Goal: Task Accomplishment & Management: Use online tool/utility

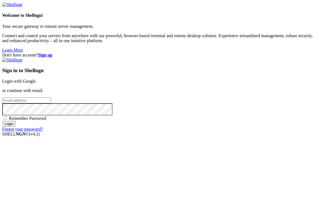
type input "[EMAIL_ADDRESS][DOMAIN_NAME]"
click at [46, 121] on span "Remember Password" at bounding box center [28, 118] width 38 height 5
click at [7, 120] on input "Remember Password" at bounding box center [5, 118] width 4 height 4
checkbox input "true"
click at [16, 127] on input "Login" at bounding box center [9, 124] width 14 height 6
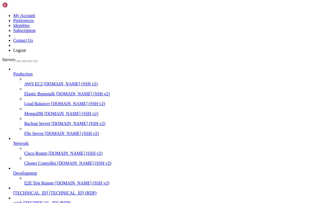
scroll to position [34, 0]
click at [22, 201] on span "work" at bounding box center [17, 203] width 9 height 5
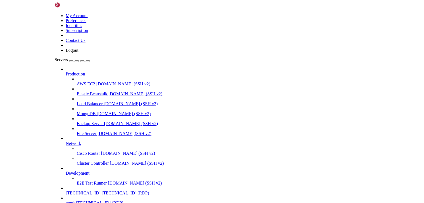
scroll to position [0, 0]
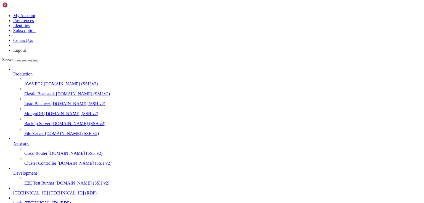
click at [30, 191] on span "[TECHNICAL_ID]" at bounding box center [30, 193] width 35 height 5
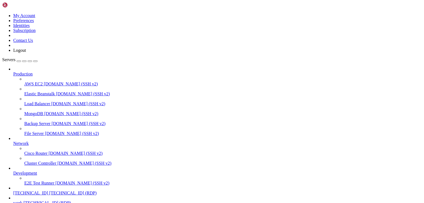
click at [36, 191] on span "[TECHNICAL_ID]" at bounding box center [30, 193] width 35 height 5
